Goal: Task Accomplishment & Management: Complete application form

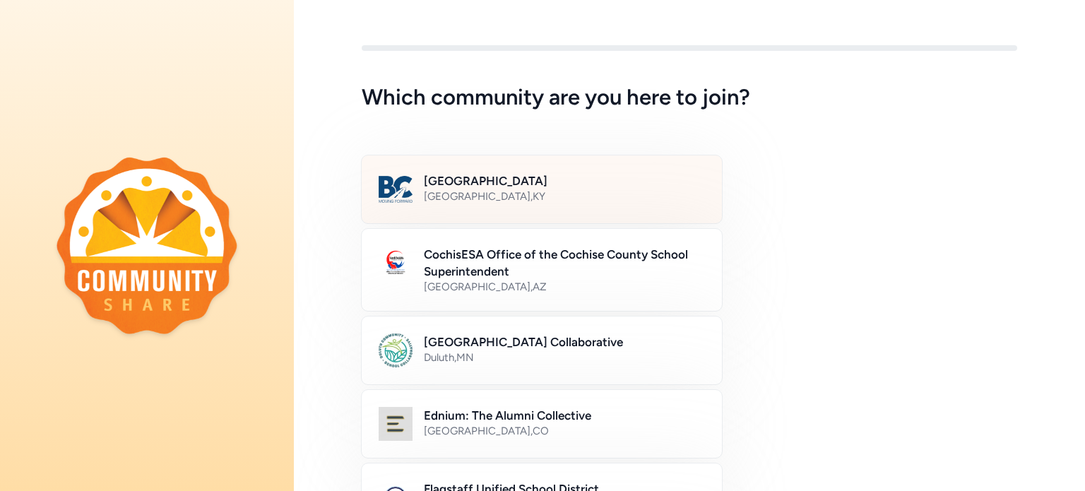
click at [523, 193] on div "[GEOGRAPHIC_DATA] , [GEOGRAPHIC_DATA]" at bounding box center [564, 196] width 281 height 14
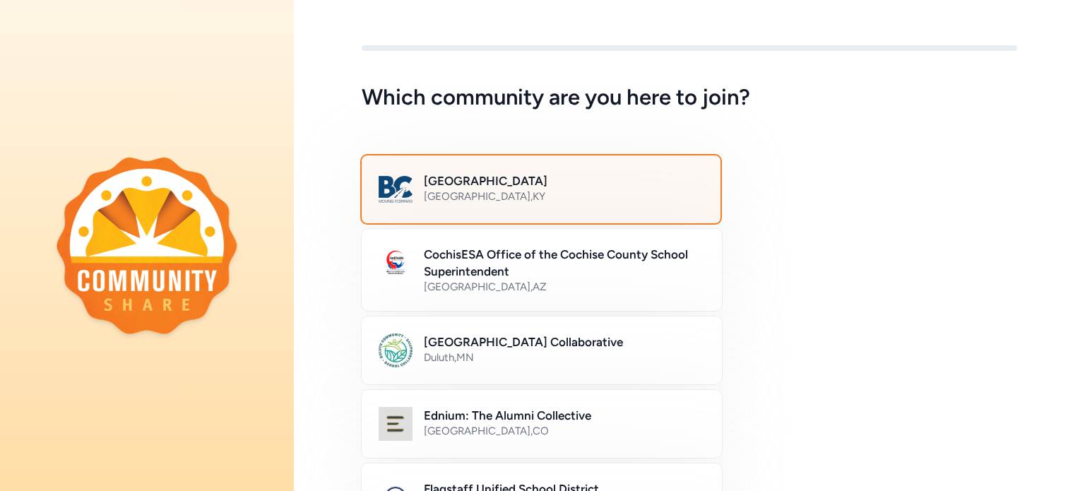
click at [609, 205] on div "Bullitt County Public Schools [GEOGRAPHIC_DATA] , [GEOGRAPHIC_DATA]" at bounding box center [564, 189] width 280 height 34
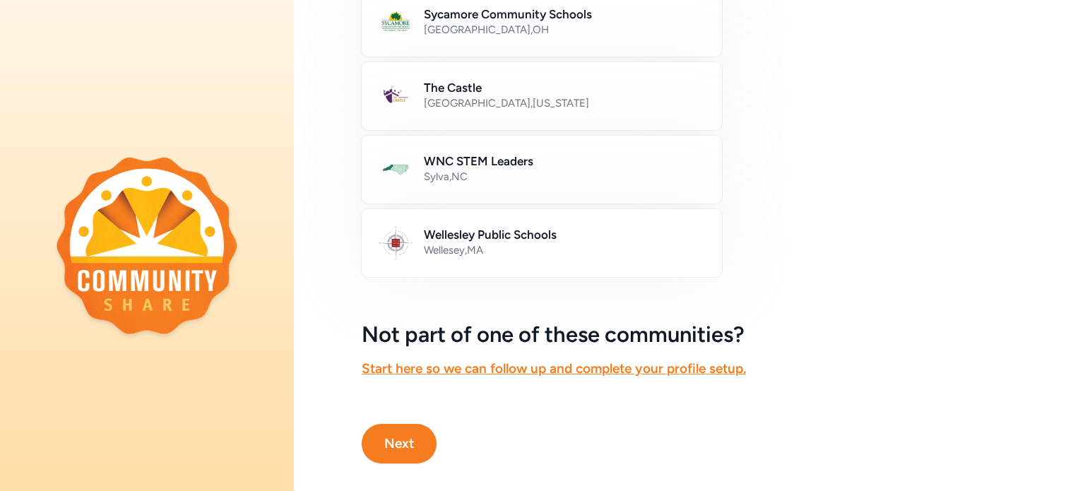
scroll to position [866, 0]
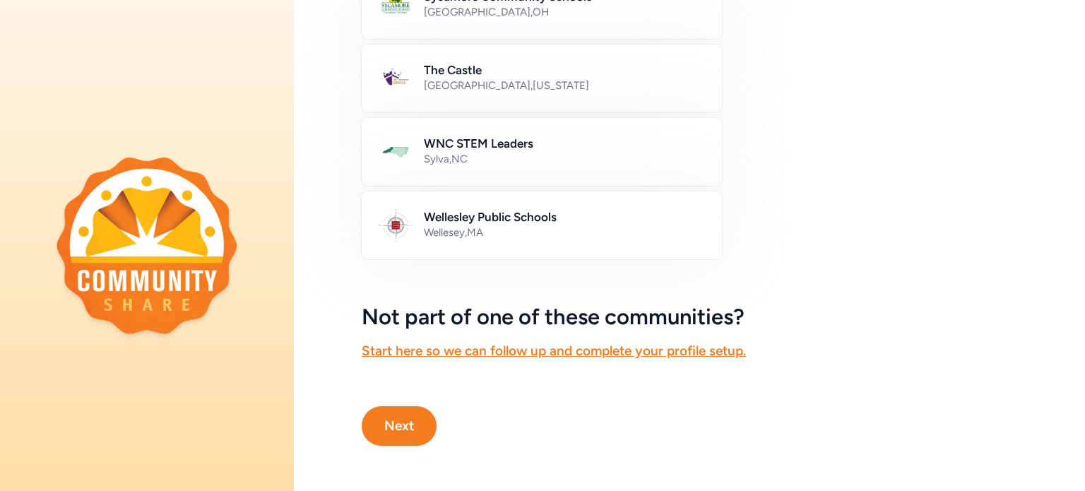
click at [401, 427] on button "Next" at bounding box center [399, 426] width 75 height 40
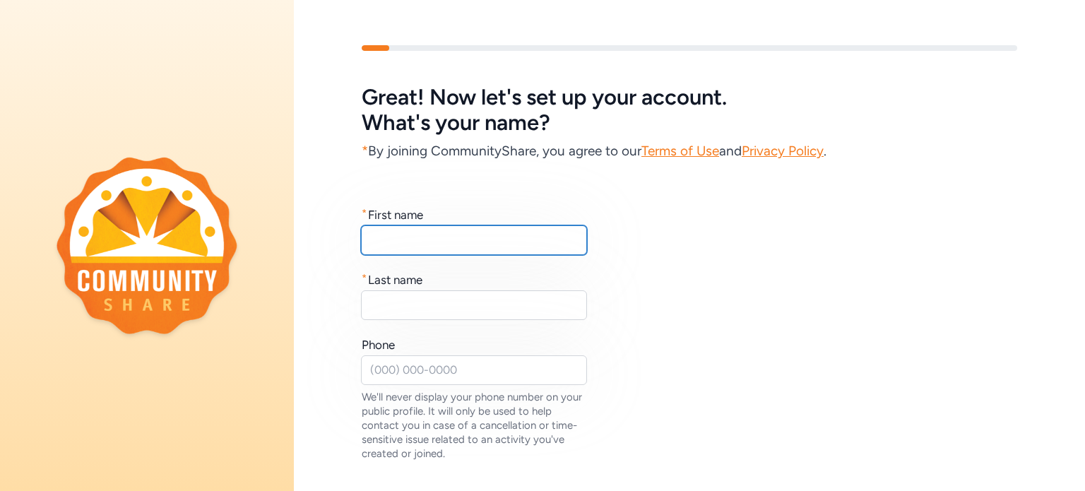
click at [407, 252] on input "text" at bounding box center [474, 240] width 226 height 30
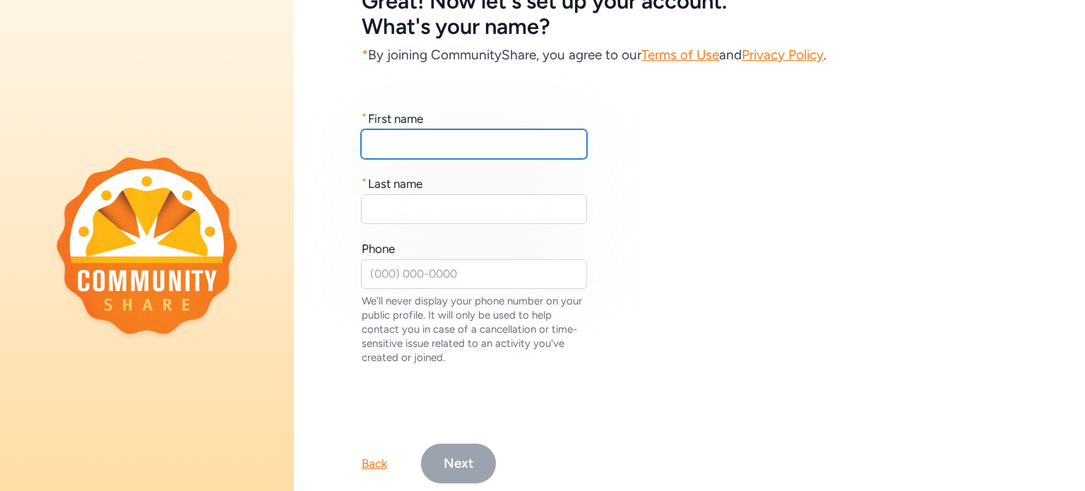
scroll to position [97, 0]
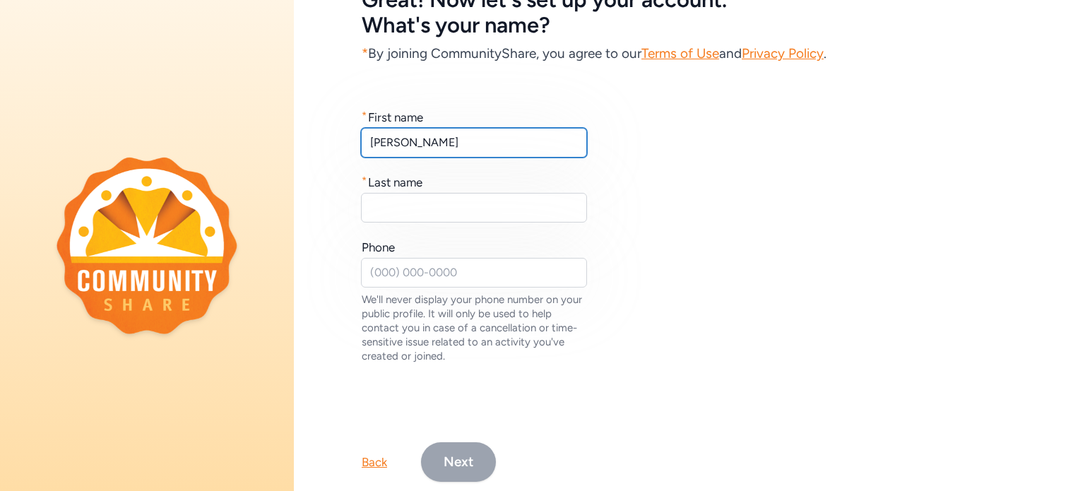
type input "[PERSON_NAME]"
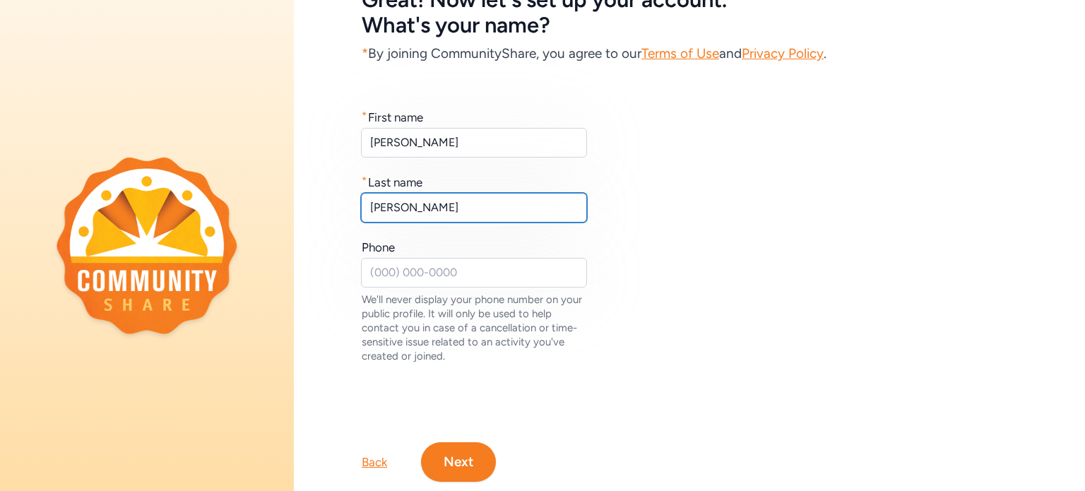
type input "[PERSON_NAME]"
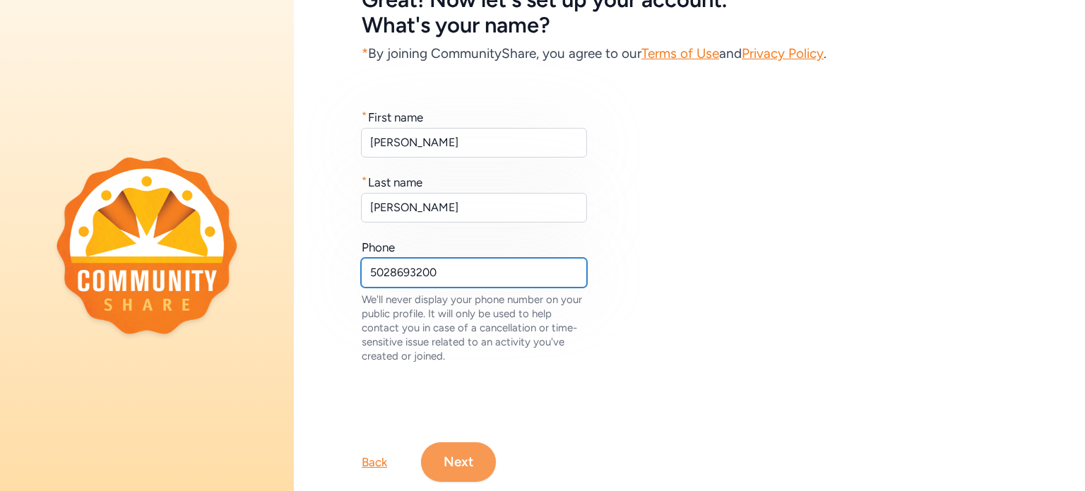
type input "5028693200"
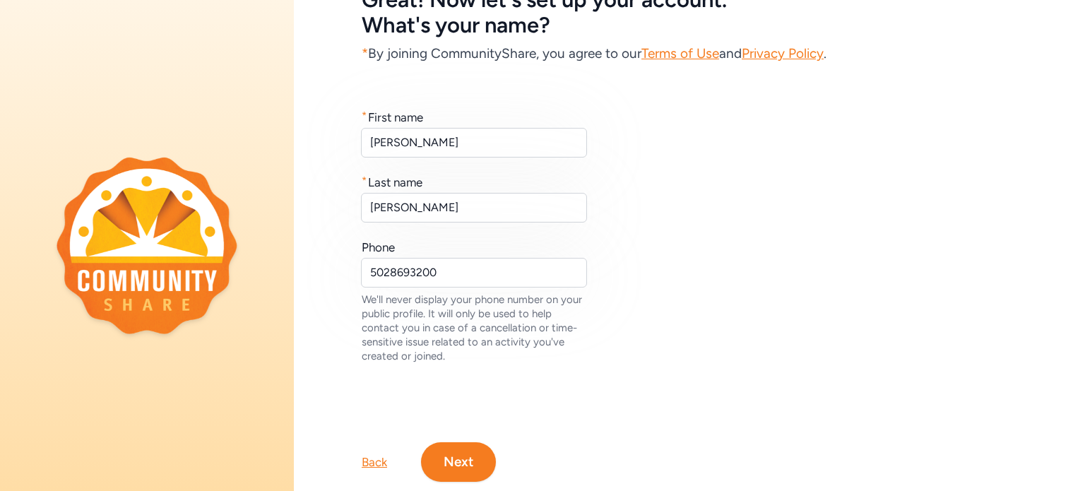
click at [481, 466] on button "Next" at bounding box center [458, 462] width 75 height 40
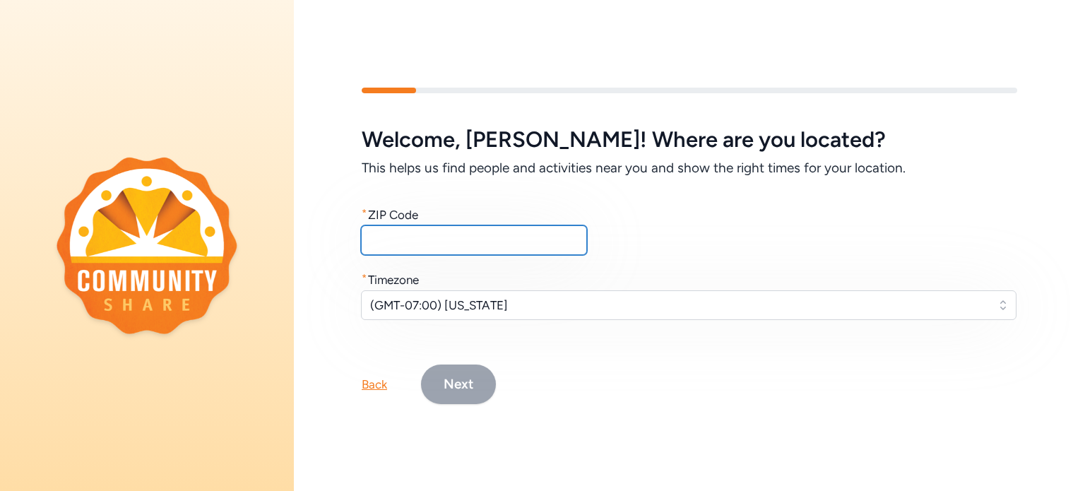
click at [482, 245] on input "text" at bounding box center [474, 240] width 226 height 30
type input "40047"
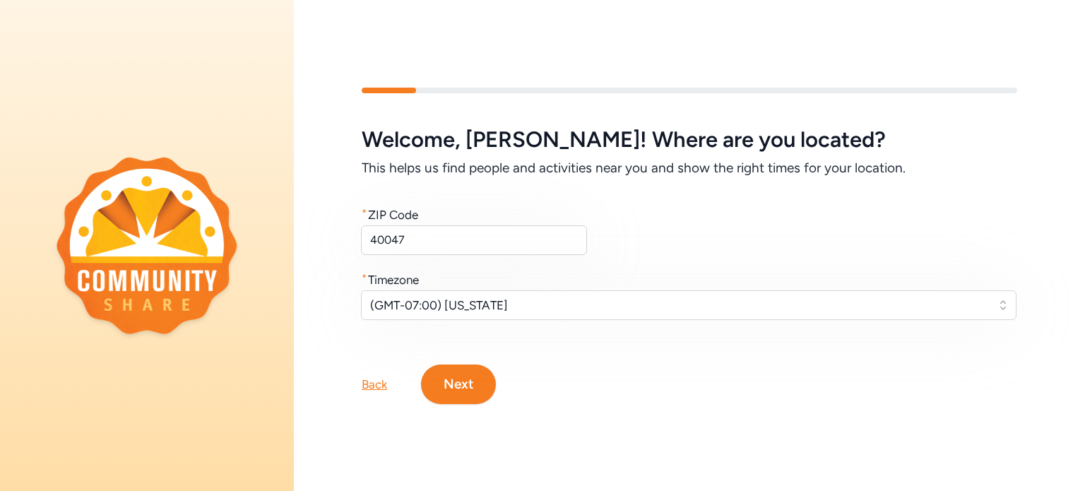
click at [472, 383] on button "Next" at bounding box center [458, 384] width 75 height 40
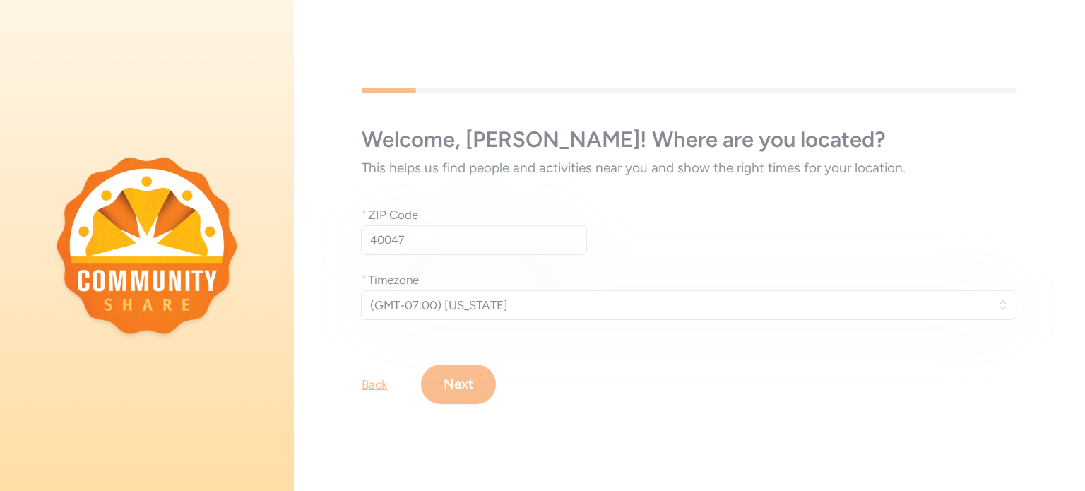
click at [466, 304] on div "Welcome , [PERSON_NAME] ! Where are you located? This helps us find people and …" at bounding box center [689, 245] width 791 height 407
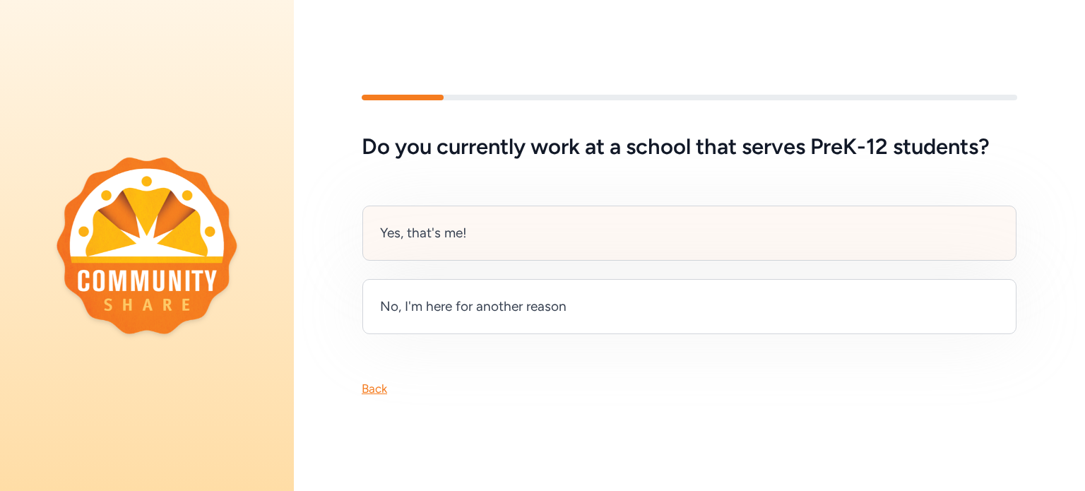
click at [431, 224] on div "Yes, that's me!" at bounding box center [423, 233] width 87 height 20
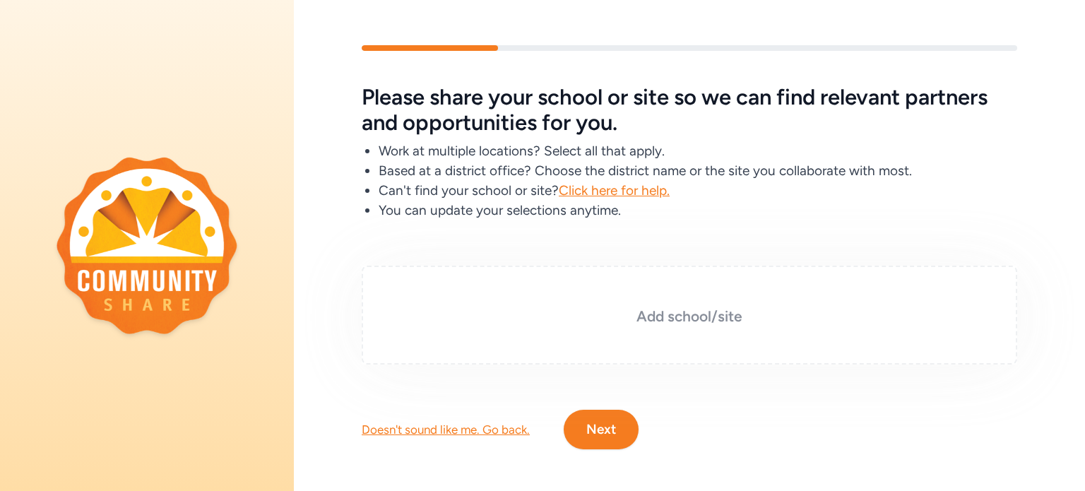
click at [712, 321] on h3 "Add school/site" at bounding box center [689, 316] width 585 height 20
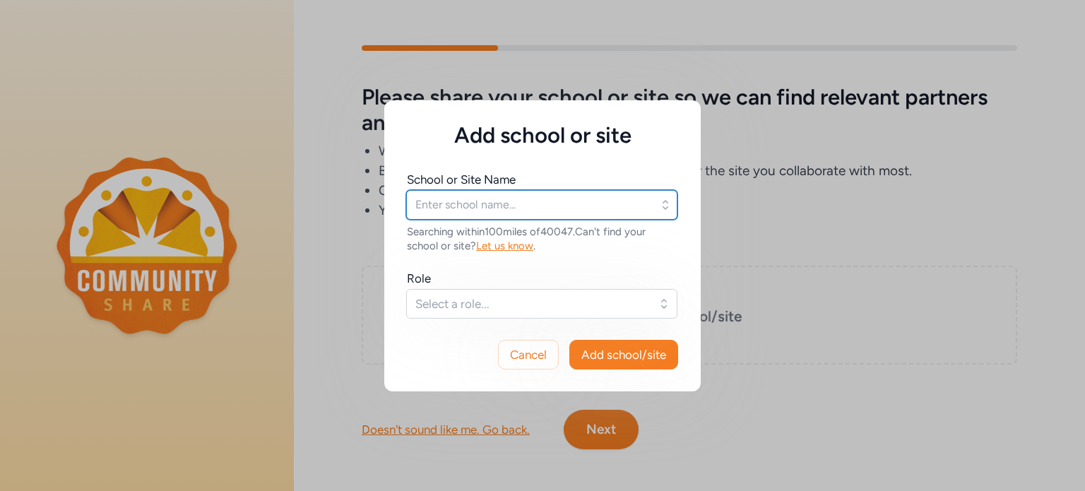
click at [602, 212] on input "text" at bounding box center [541, 205] width 271 height 30
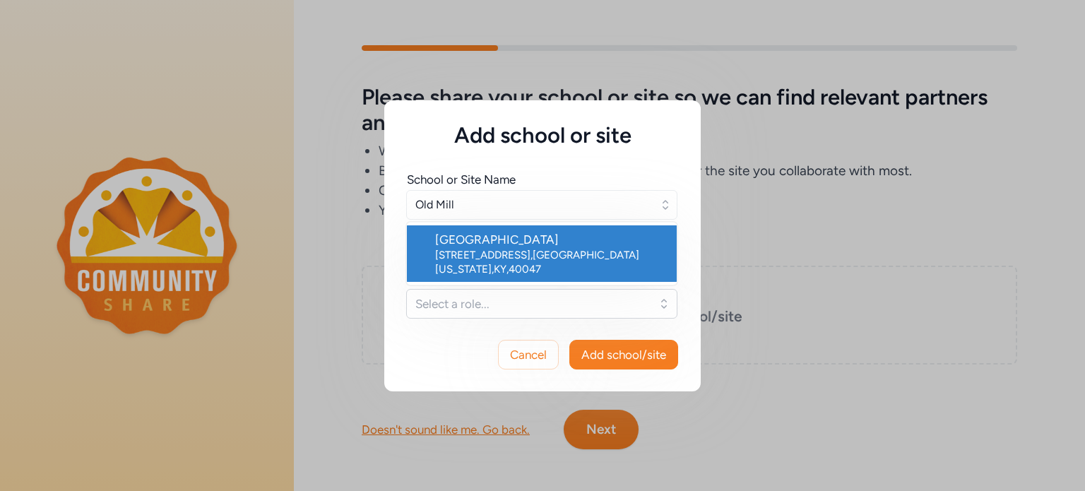
click at [572, 248] on div "[STREET_ADDRESS][US_STATE]" at bounding box center [550, 262] width 230 height 28
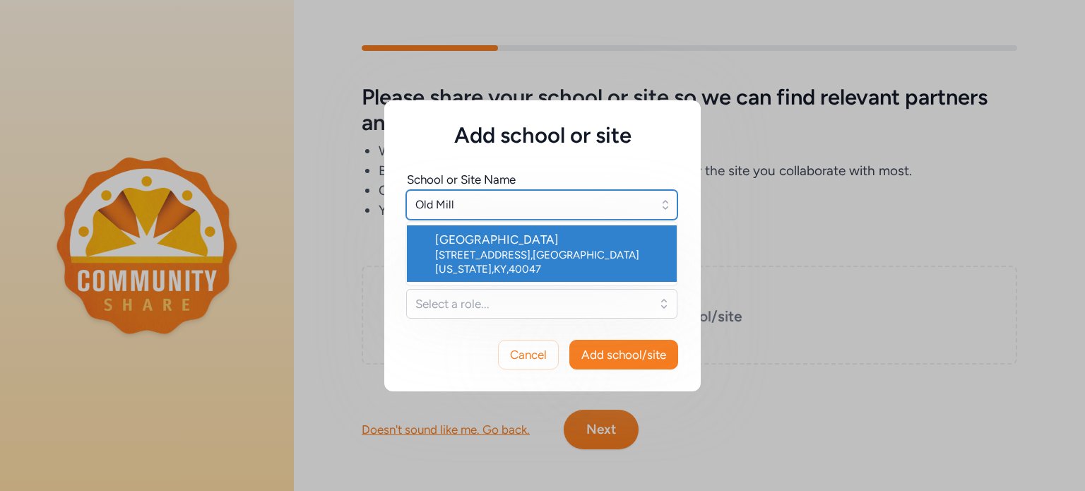
type input "[GEOGRAPHIC_DATA]"
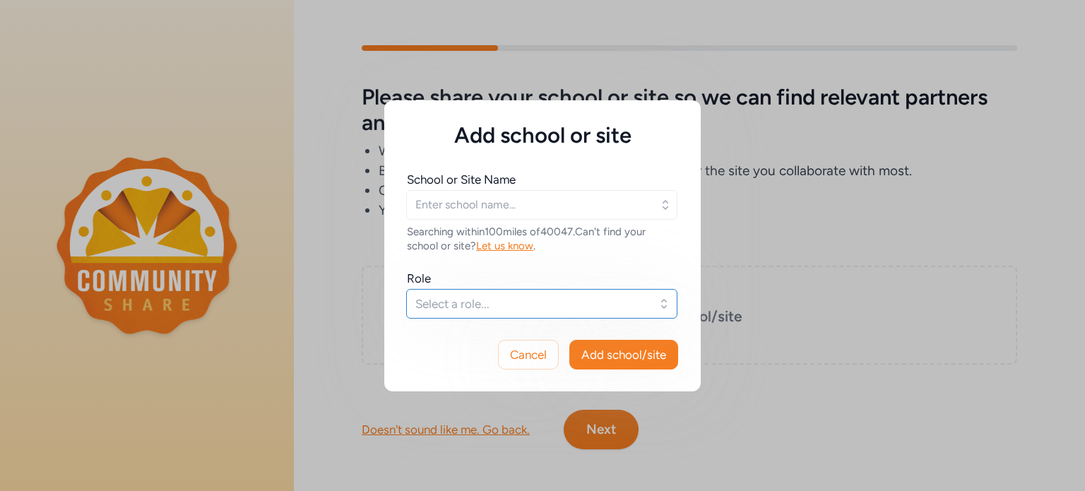
click at [535, 302] on span "Select a role..." at bounding box center [531, 303] width 233 height 17
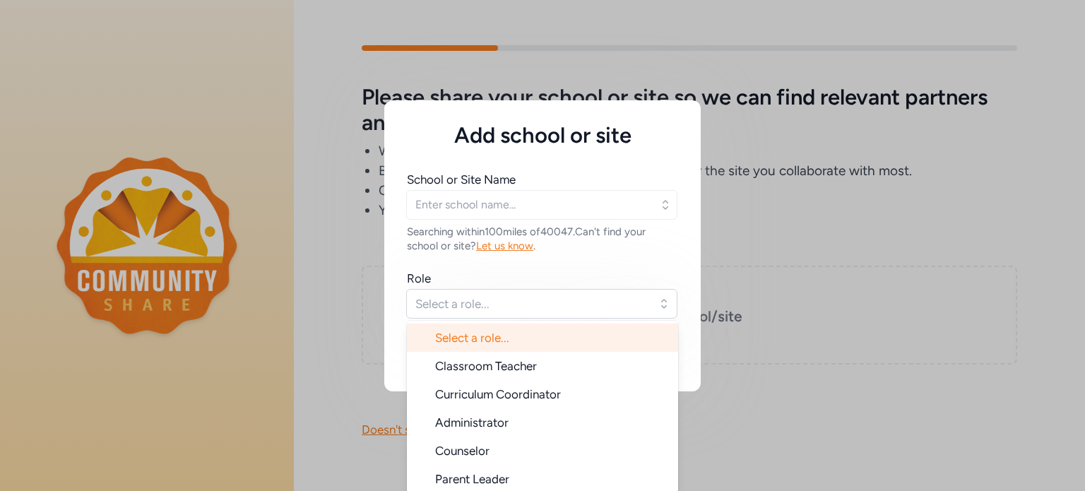
type input "[GEOGRAPHIC_DATA]"
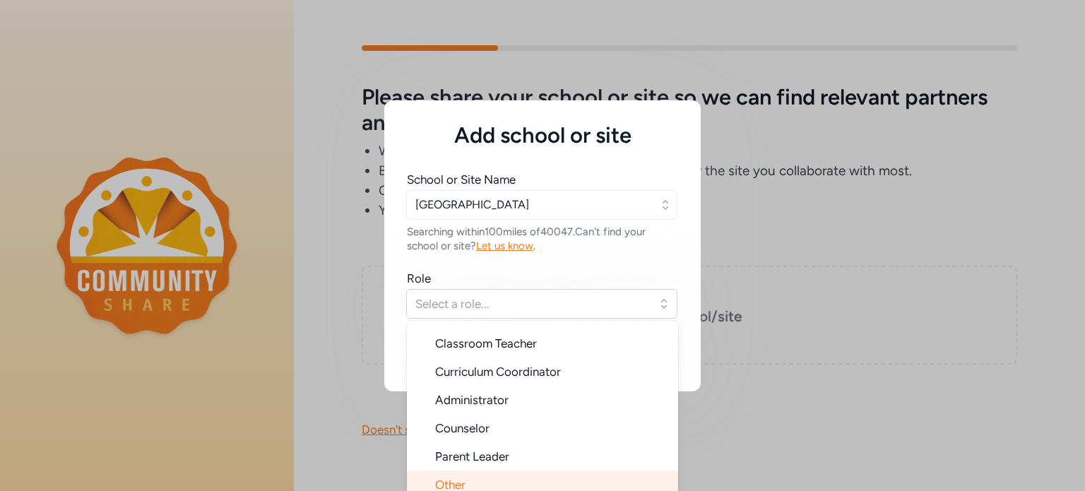
scroll to position [7, 0]
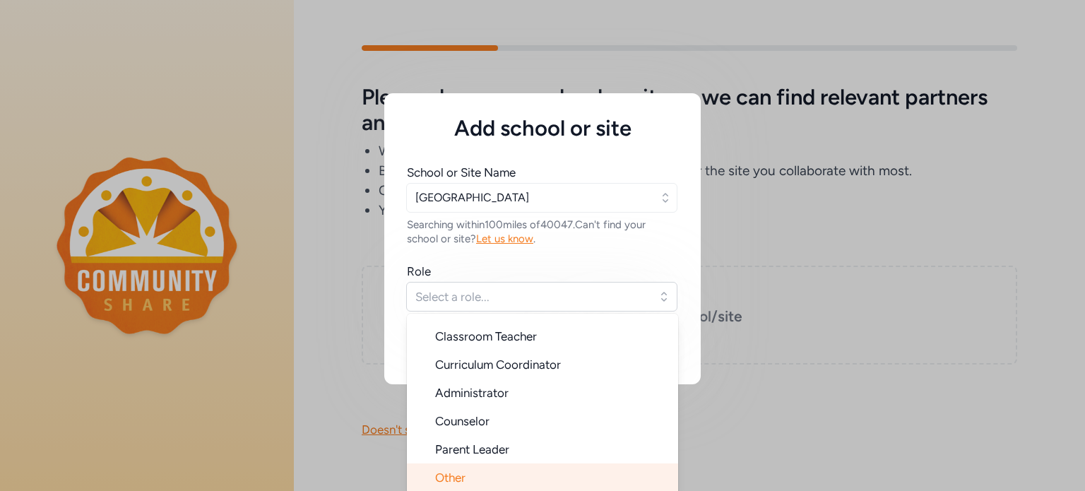
click at [466, 479] on li "Other" at bounding box center [542, 477] width 271 height 28
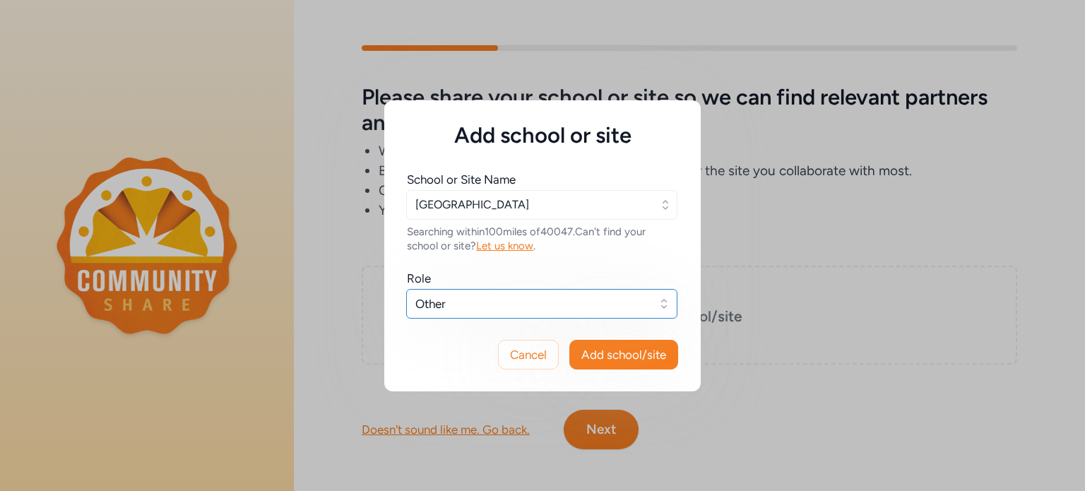
scroll to position [0, 0]
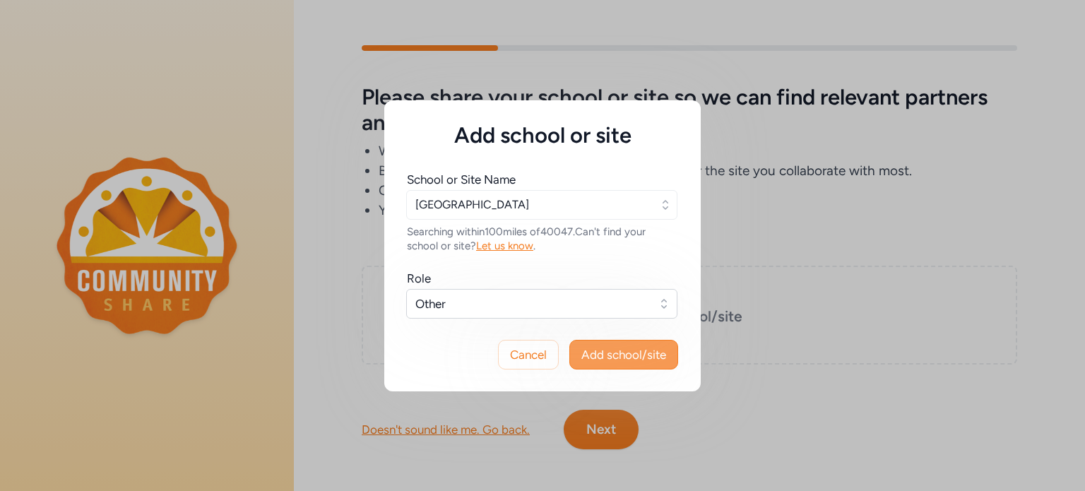
click at [645, 353] on span "Add school/site" at bounding box center [623, 354] width 85 height 17
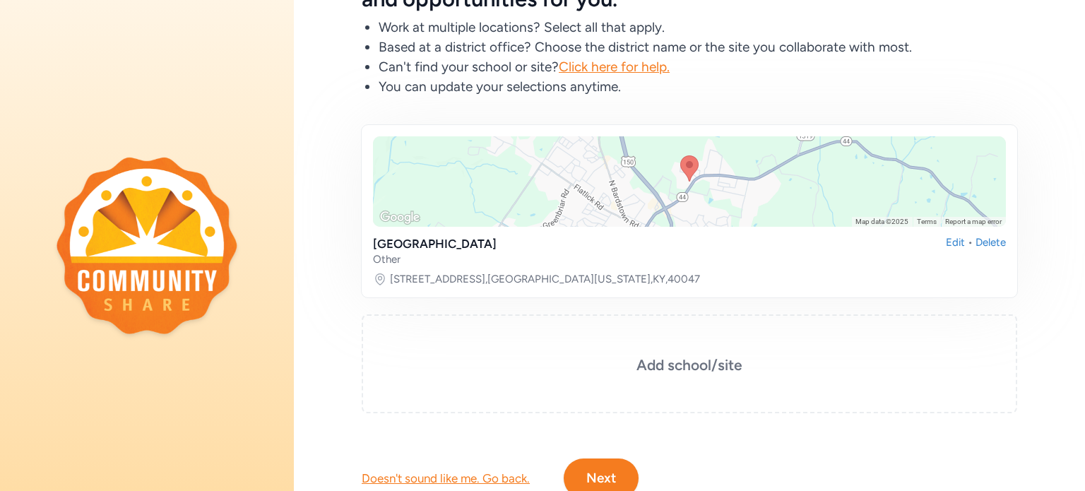
scroll to position [186, 0]
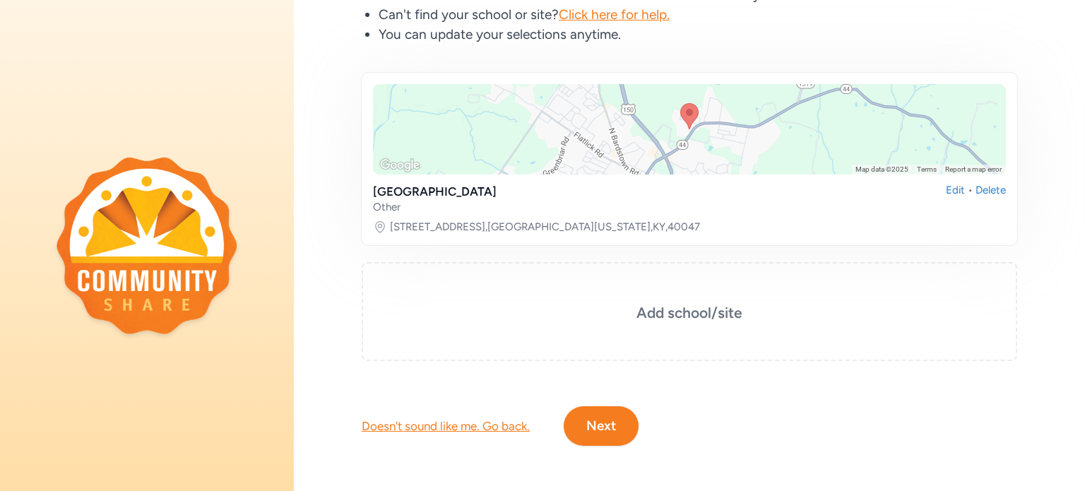
click at [630, 406] on button "Next" at bounding box center [600, 426] width 75 height 40
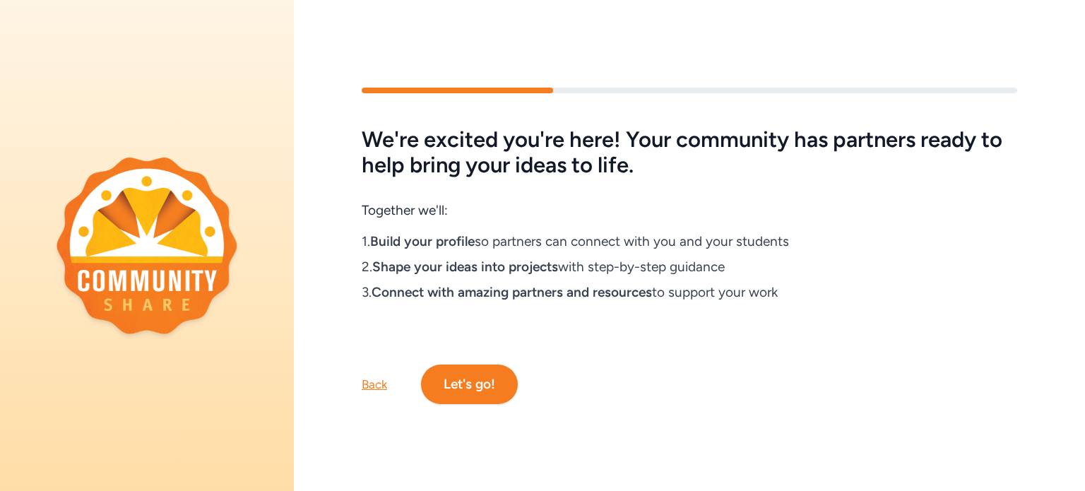
click at [465, 386] on button "Let's go!" at bounding box center [469, 384] width 97 height 40
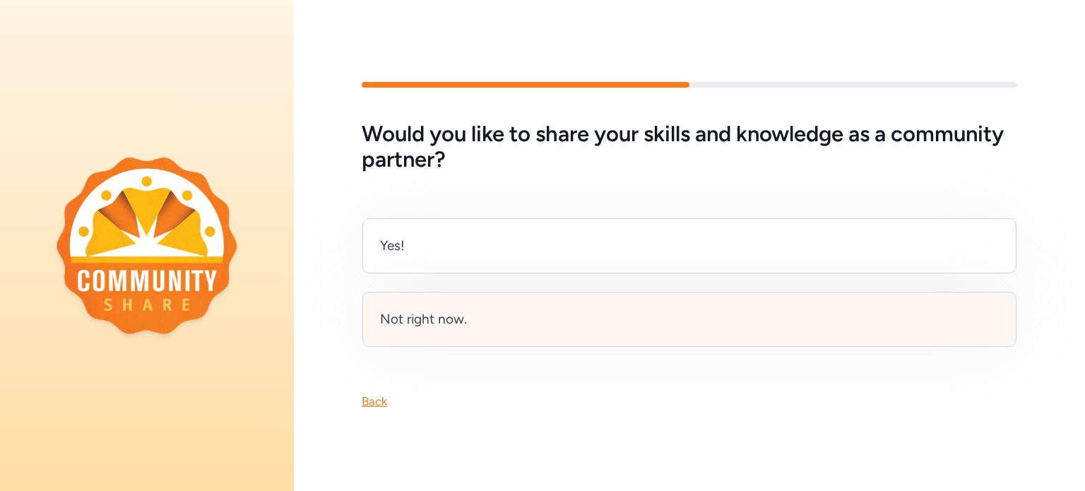
click at [591, 307] on div "Not right now." at bounding box center [689, 319] width 654 height 55
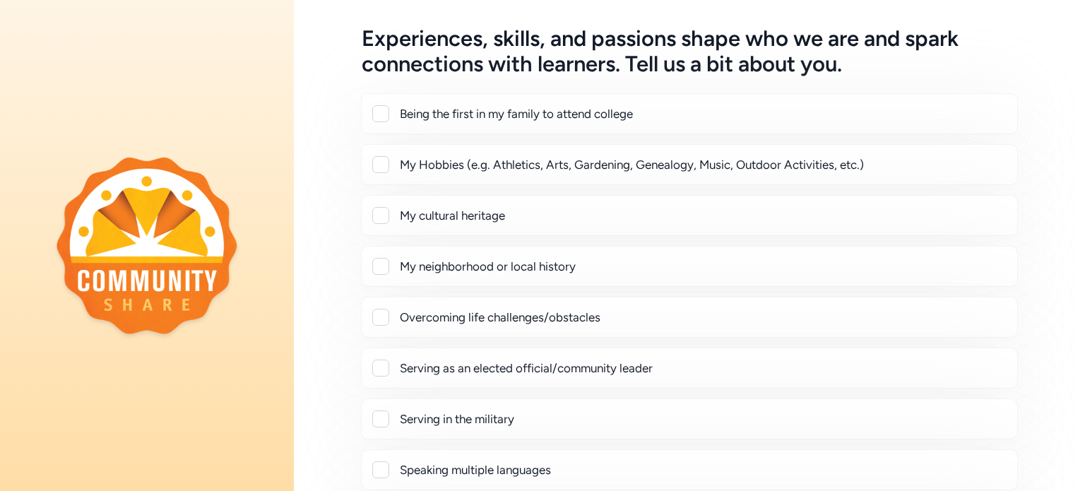
scroll to position [330, 0]
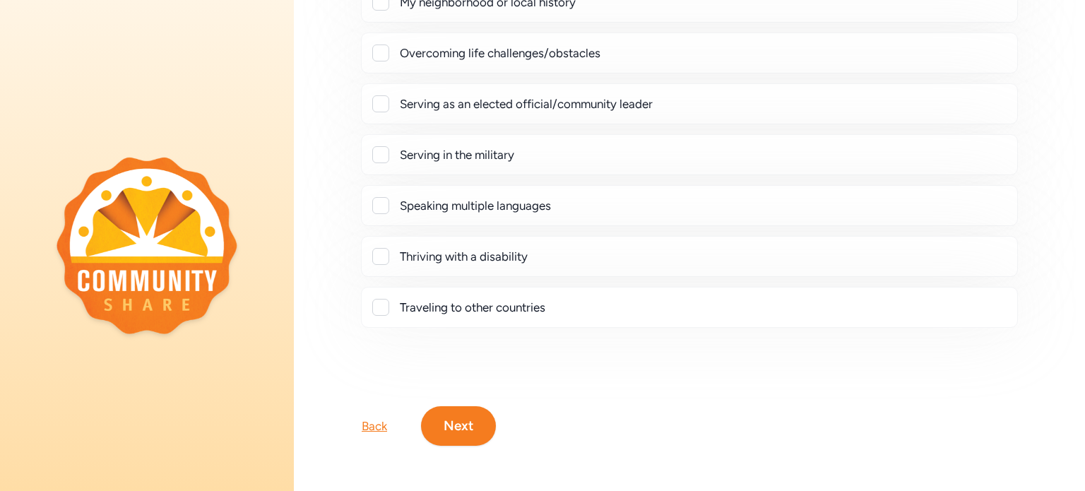
click at [467, 419] on button "Next" at bounding box center [458, 426] width 75 height 40
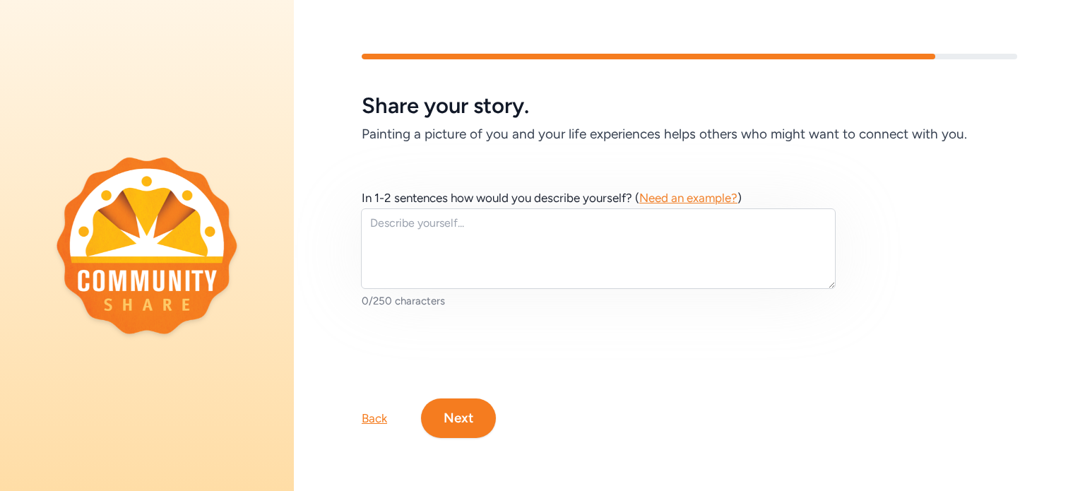
click at [460, 402] on button "Next" at bounding box center [458, 418] width 75 height 40
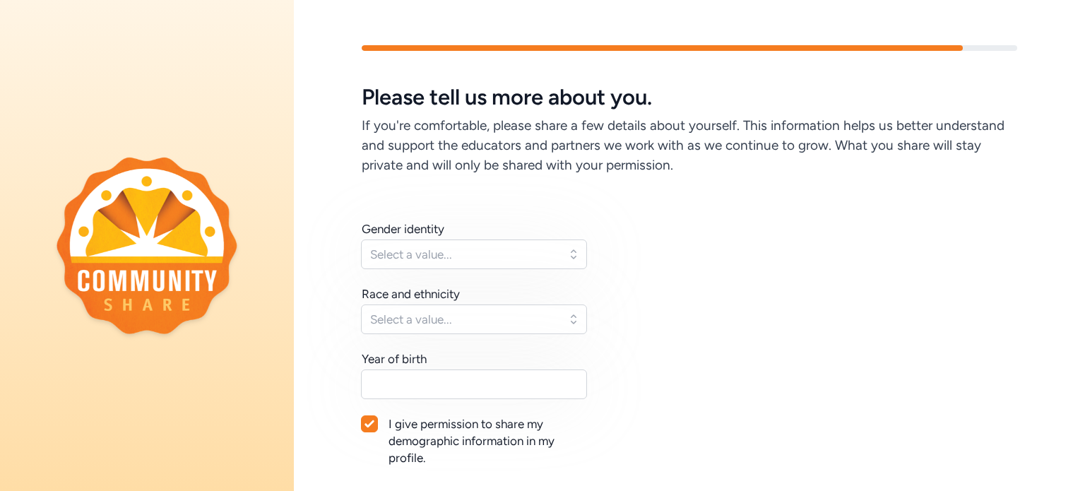
scroll to position [149, 0]
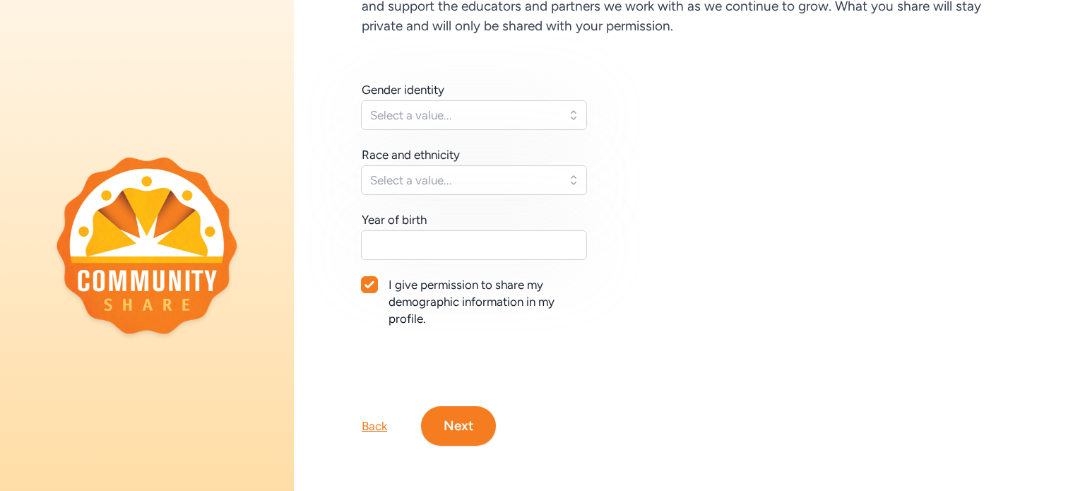
click at [460, 425] on button "Next" at bounding box center [458, 426] width 75 height 40
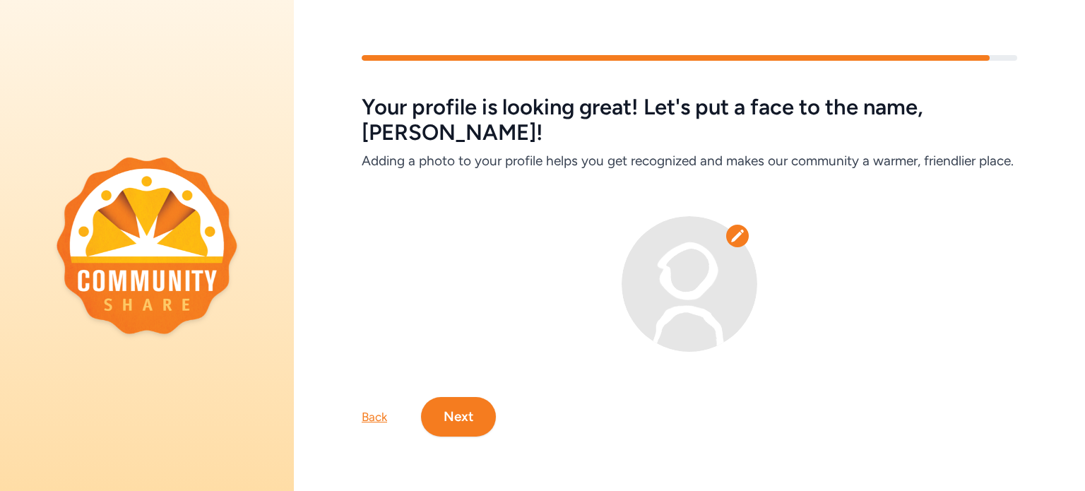
click at [470, 420] on button "Next" at bounding box center [458, 417] width 75 height 40
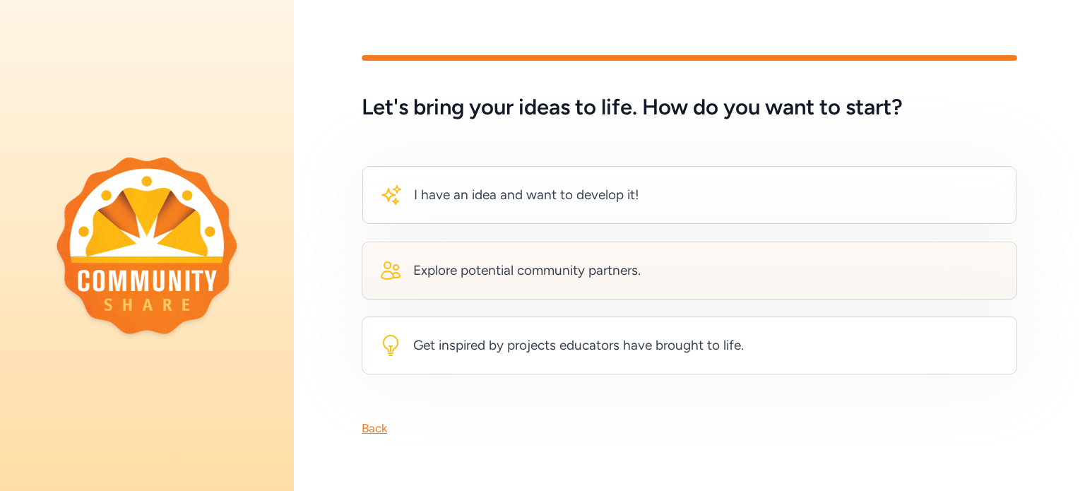
click at [514, 273] on div "Explore potential community partners." at bounding box center [526, 271] width 227 height 20
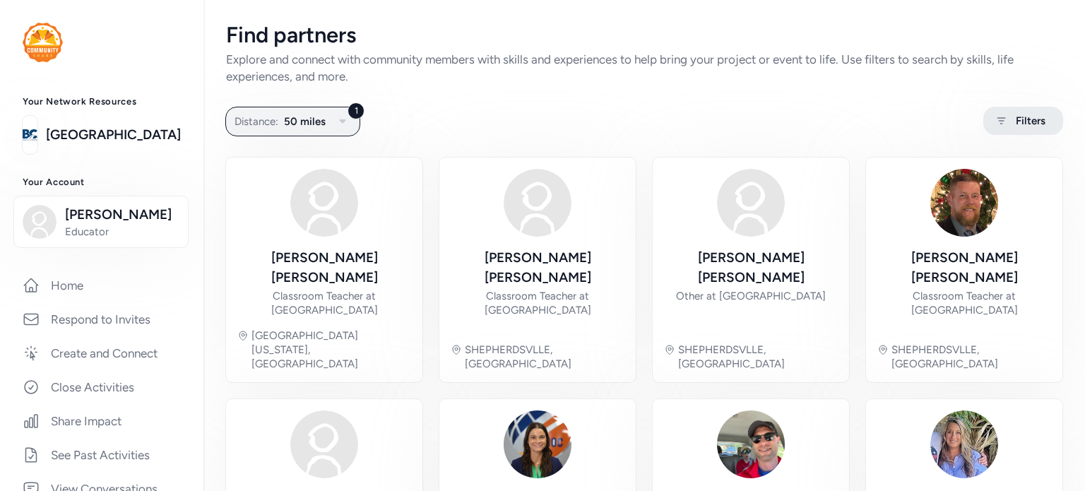
click at [1015, 129] on span "Filters" at bounding box center [1030, 120] width 30 height 17
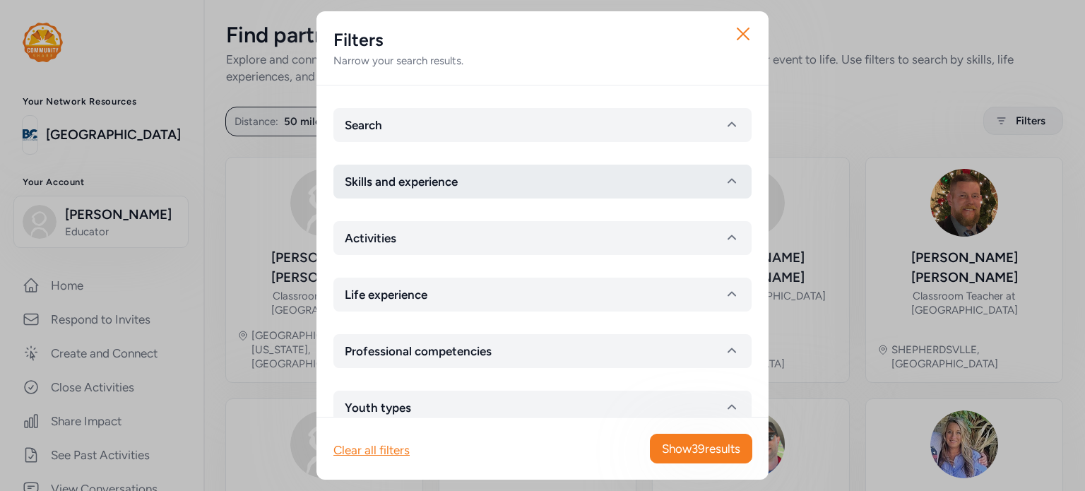
click at [659, 181] on button "Skills and experience" at bounding box center [542, 182] width 418 height 34
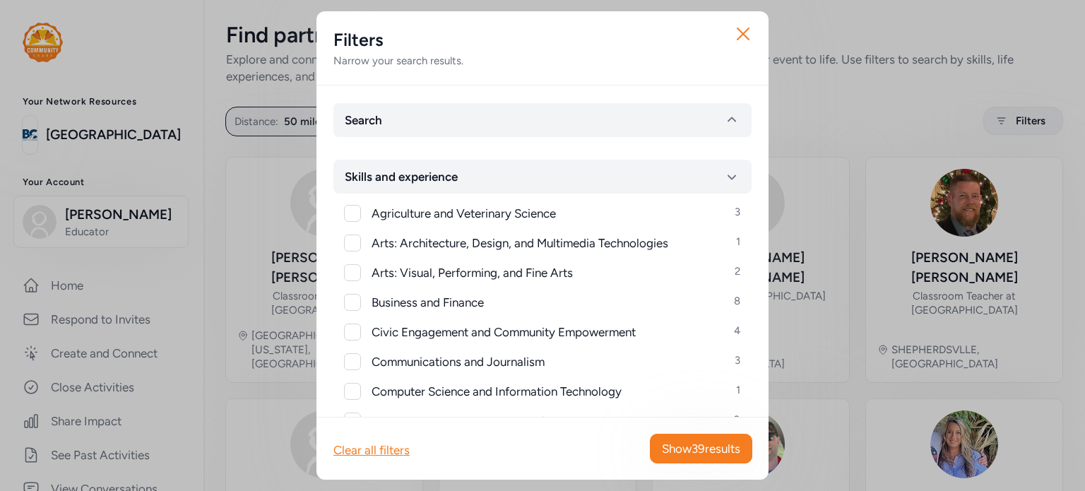
scroll to position [6, 0]
click at [348, 239] on div at bounding box center [352, 242] width 17 height 17
checkbox input "true"
click at [712, 443] on span "Show 1 results" at bounding box center [705, 448] width 70 height 17
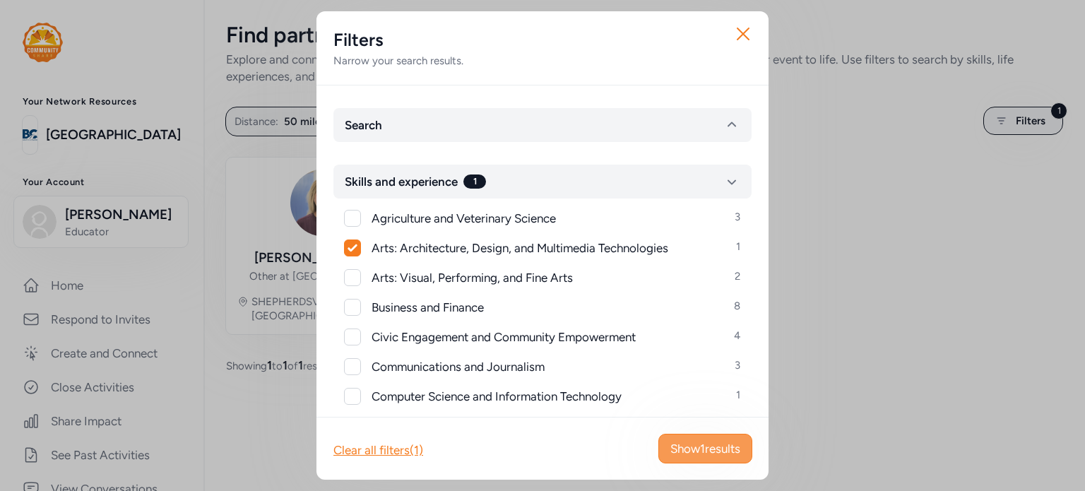
click at [743, 441] on button "Show 1 results" at bounding box center [705, 449] width 94 height 30
click at [354, 250] on icon at bounding box center [352, 248] width 10 height 8
checkbox input "false"
click at [361, 307] on div "Business and Finance 8" at bounding box center [542, 308] width 395 height 18
click at [356, 306] on div at bounding box center [352, 307] width 17 height 17
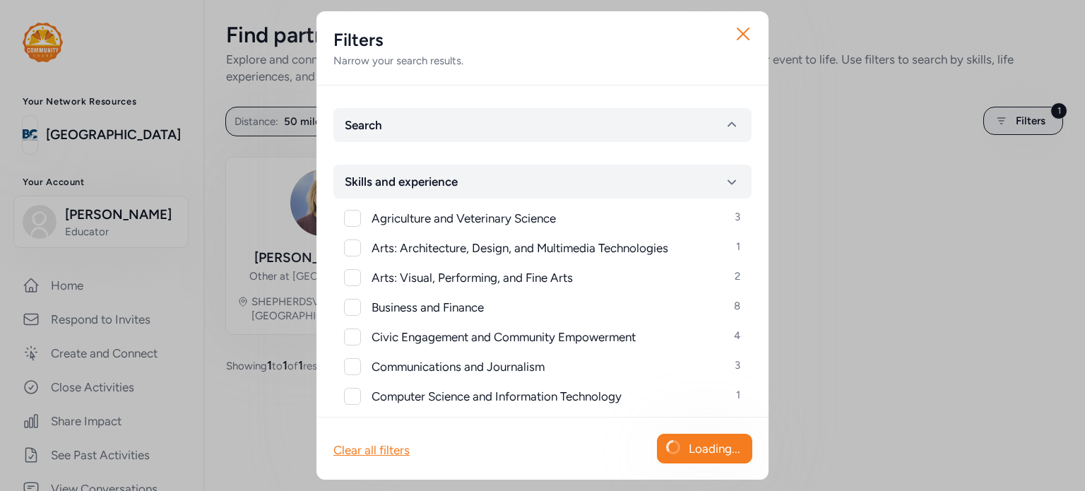
checkbox input "true"
click at [695, 447] on span "Show 8 results" at bounding box center [704, 448] width 72 height 17
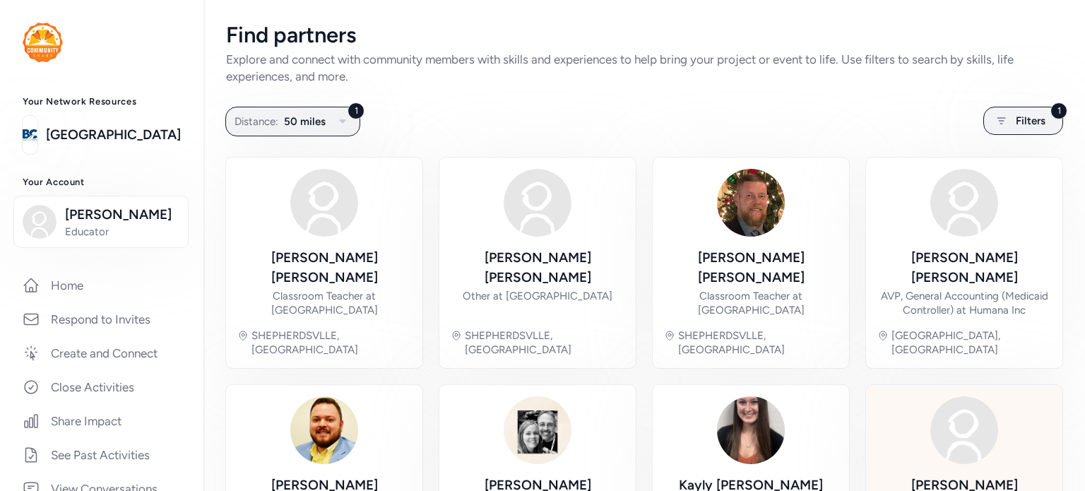
scroll to position [112, 0]
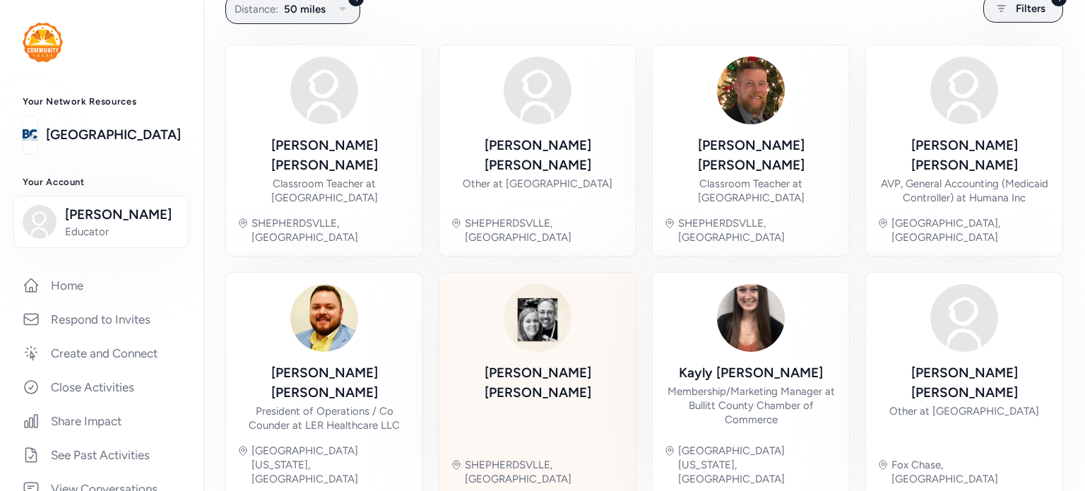
click at [531, 373] on div "[PERSON_NAME]" at bounding box center [538, 404] width 174 height 83
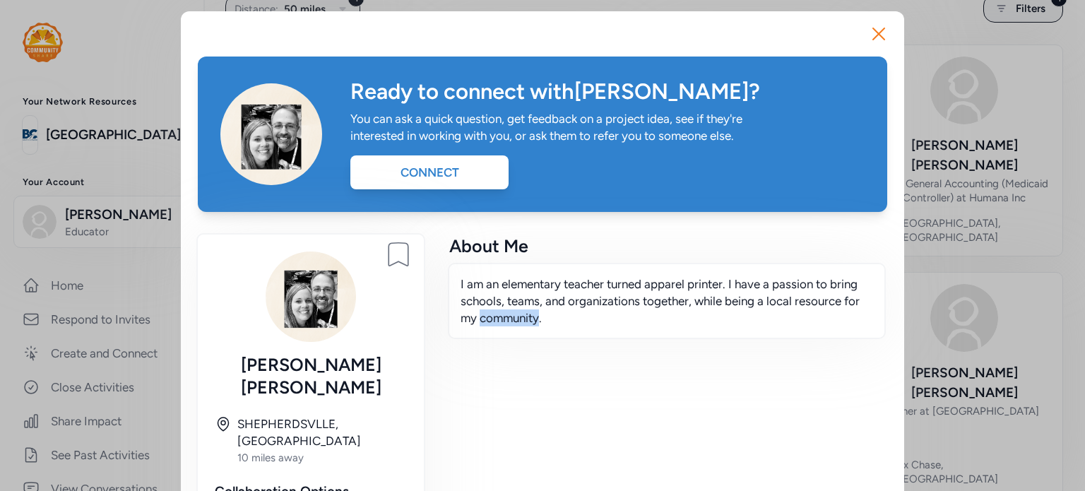
click at [531, 373] on div "About Me I am an elementary teacher turned apparel printer. I have a passion to…" at bounding box center [666, 407] width 441 height 346
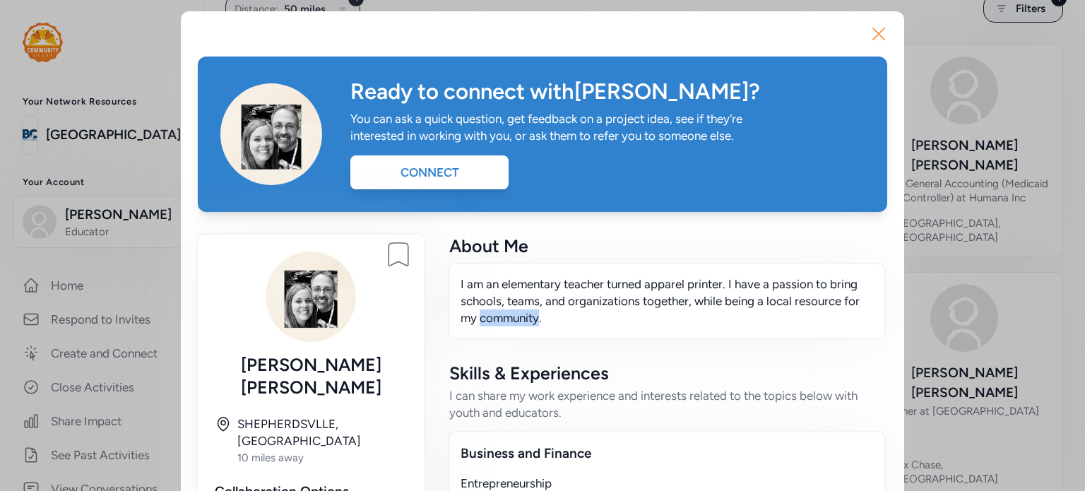
click at [873, 25] on icon "button" at bounding box center [878, 34] width 23 height 23
